Goal: Task Accomplishment & Management: Manage account settings

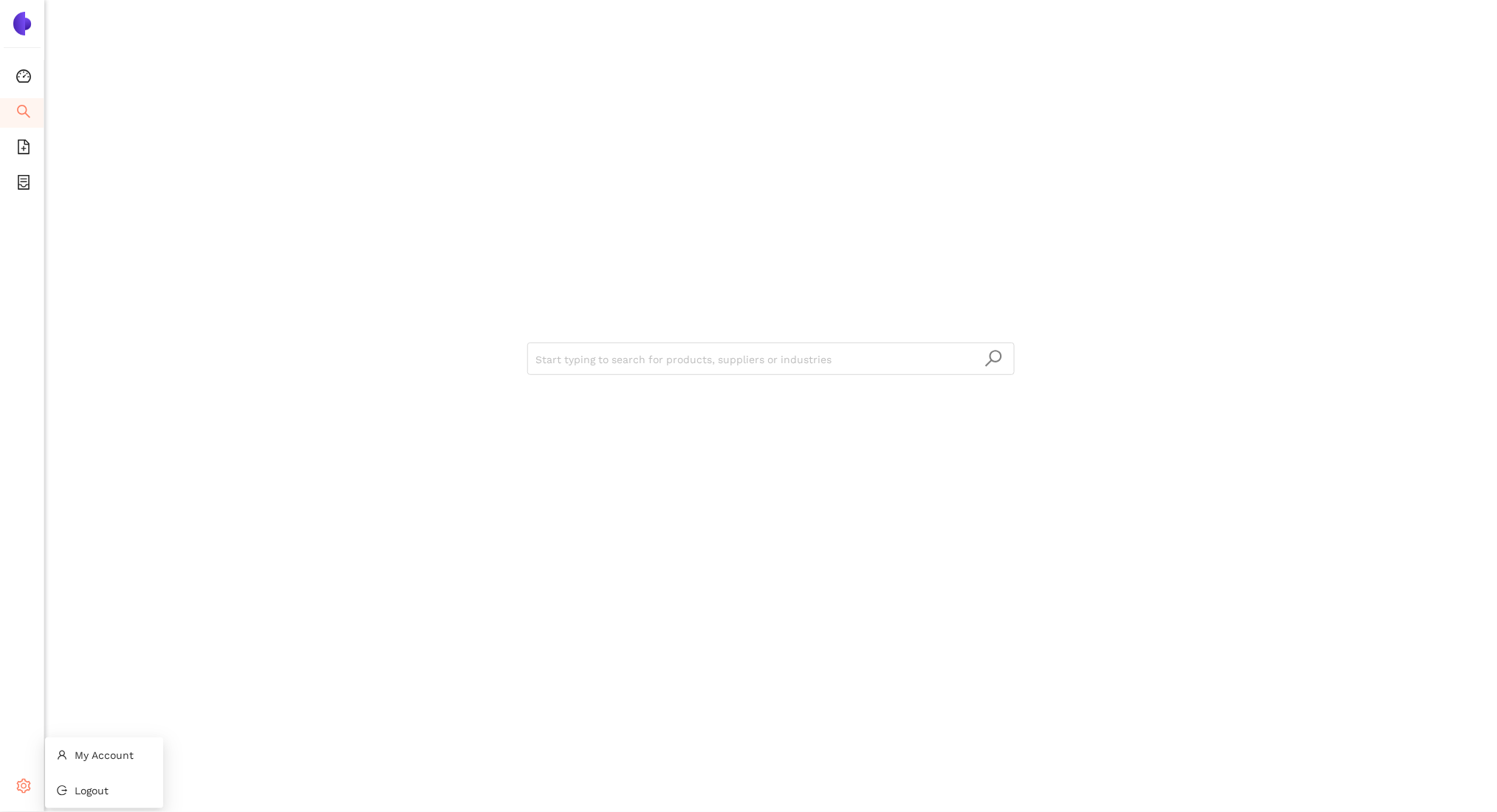
click at [19, 783] on icon "setting" at bounding box center [24, 786] width 15 height 15
click at [102, 783] on li "Logout" at bounding box center [104, 791] width 118 height 30
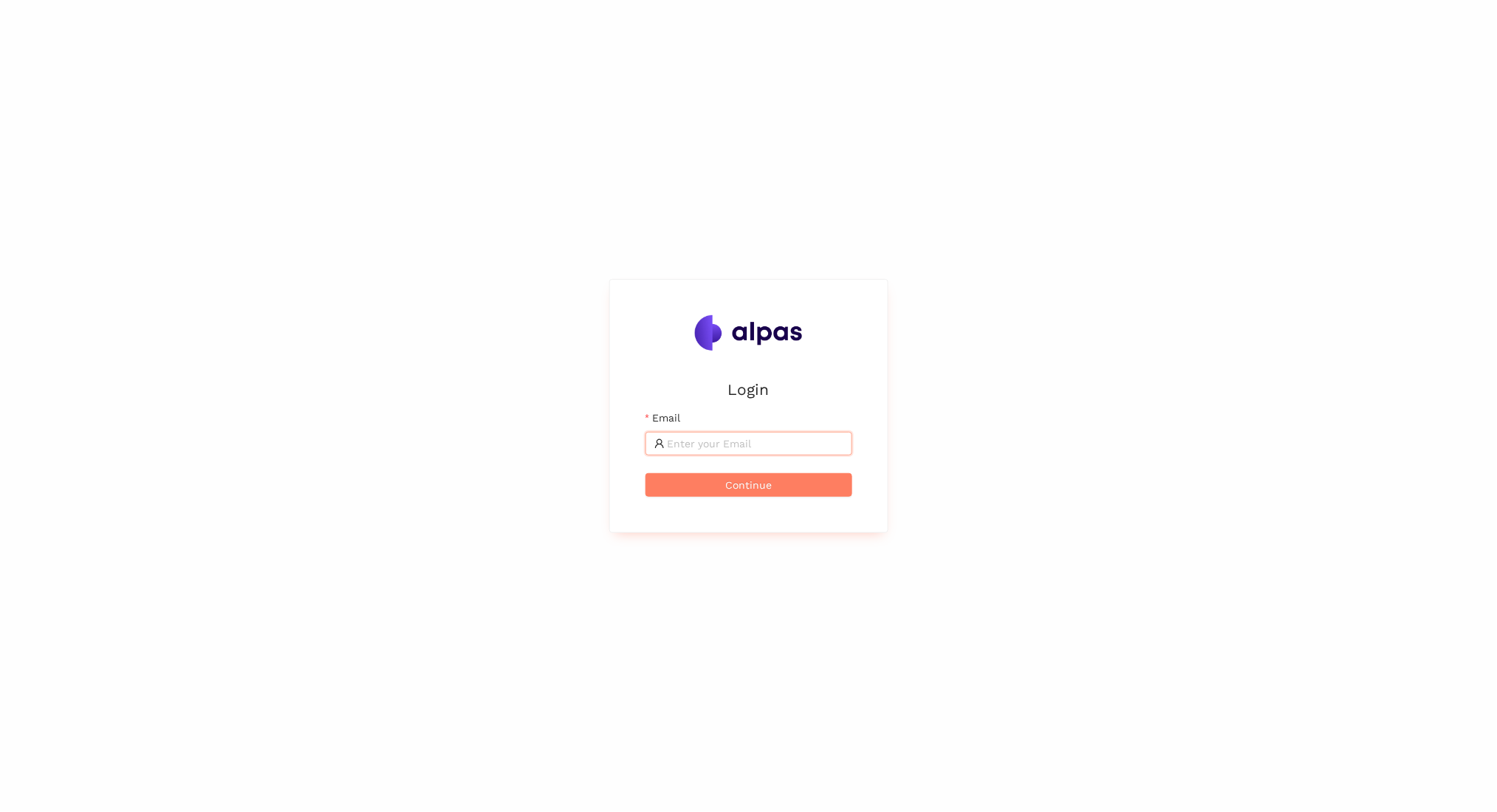
click at [706, 446] on input "Email" at bounding box center [755, 444] width 176 height 17
type input "k"
type input "[EMAIL_ADDRESS]"
click at [645, 474] on button "Continue" at bounding box center [748, 485] width 207 height 24
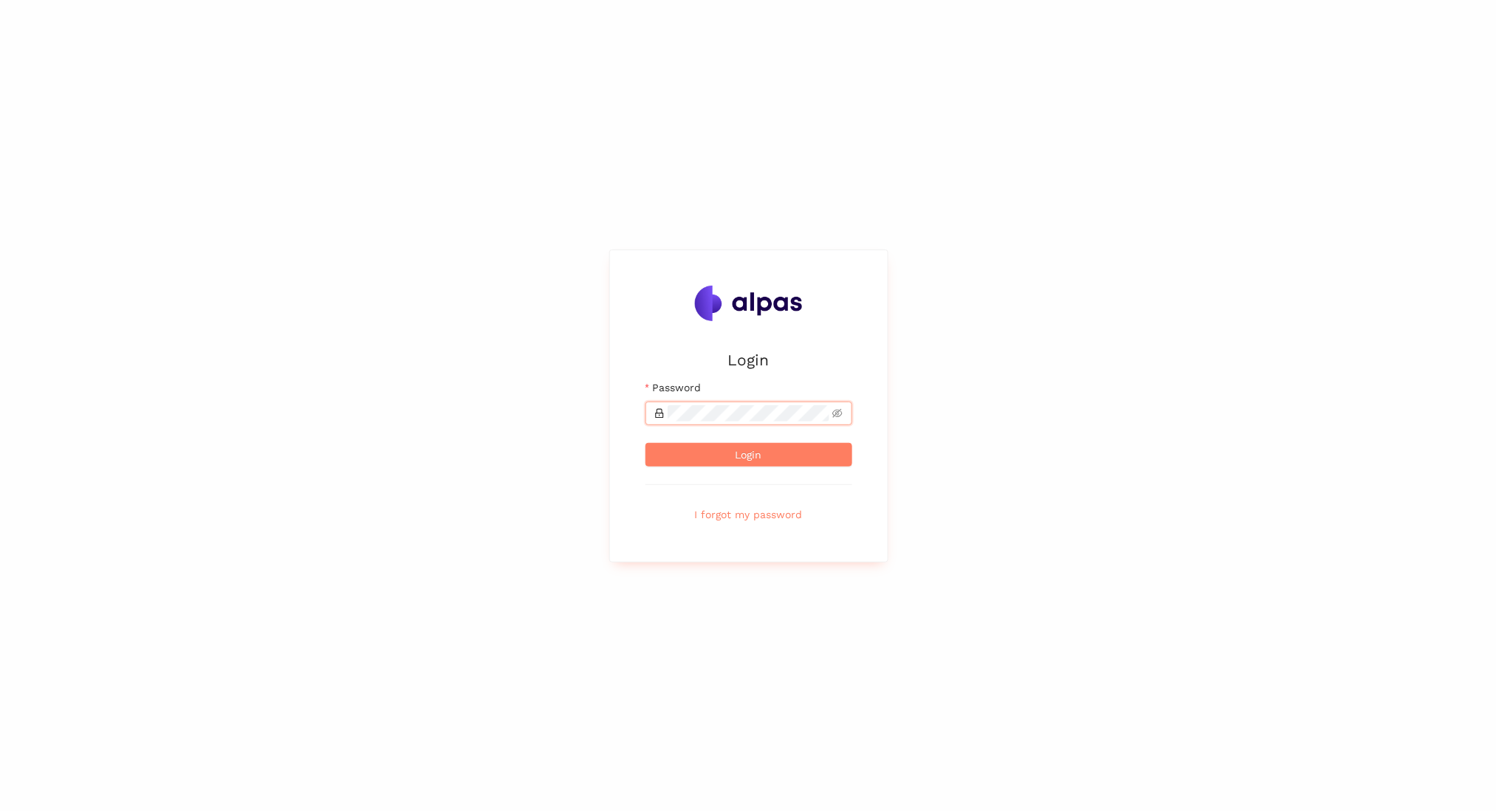
click at [645, 443] on button "Login" at bounding box center [748, 455] width 207 height 24
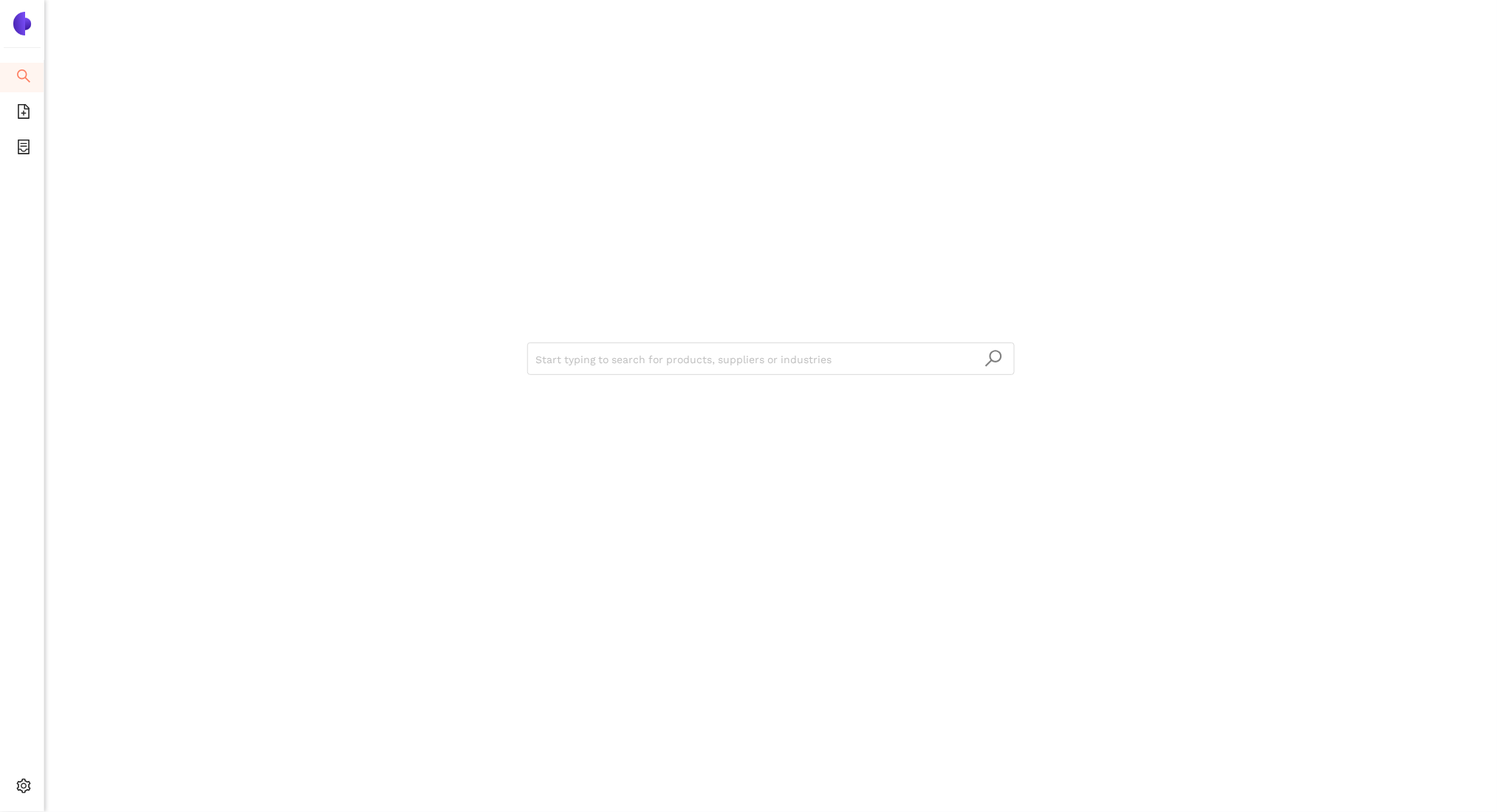
click at [68, 338] on div "Start typing to search for products, suppliers or industries" at bounding box center [771, 406] width 1452 height 812
click at [109, 677] on span "Internal Area" at bounding box center [107, 682] width 66 height 12
